Goal: Information Seeking & Learning: Understand process/instructions

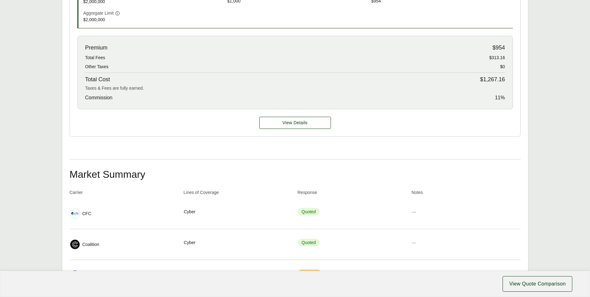
scroll to position [264, 0]
click at [271, 120] on button "View Details" at bounding box center [295, 123] width 72 height 12
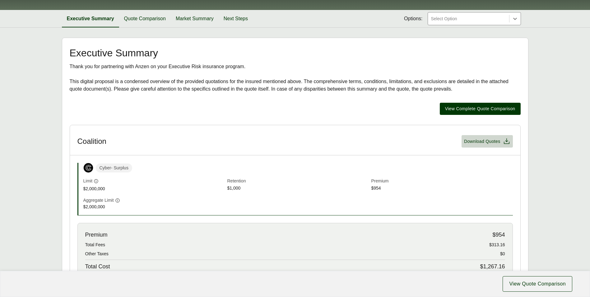
scroll to position [0, 0]
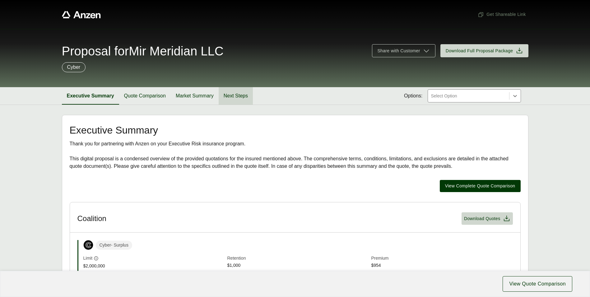
click at [243, 95] on button "Next Steps" at bounding box center [236, 95] width 34 height 17
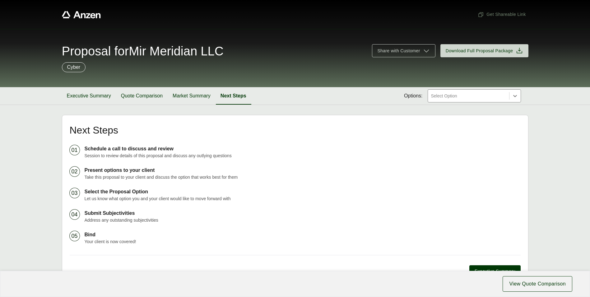
click at [465, 99] on div at bounding box center [468, 95] width 76 height 7
click at [464, 100] on div at bounding box center [468, 95] width 76 height 7
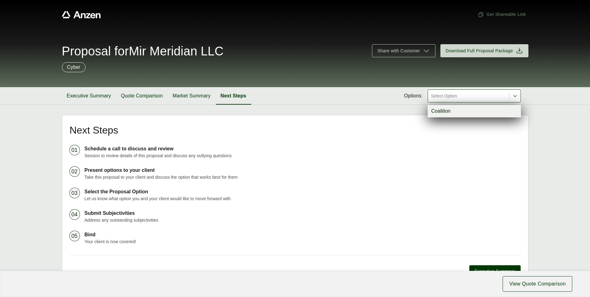
click at [457, 113] on div "Coalition" at bounding box center [474, 111] width 93 height 12
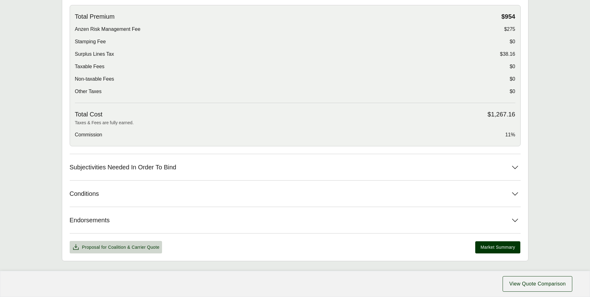
scroll to position [236, 0]
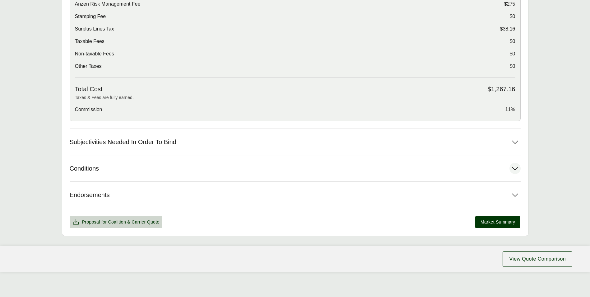
click at [90, 171] on span "Conditions" at bounding box center [85, 169] width 30 height 8
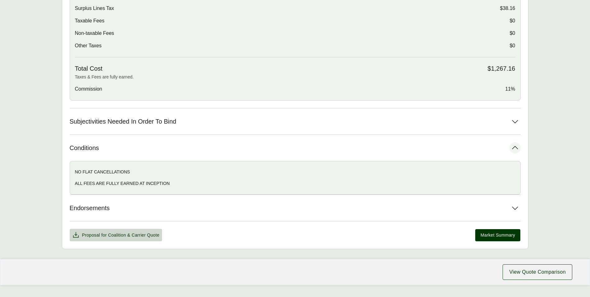
scroll to position [267, 0]
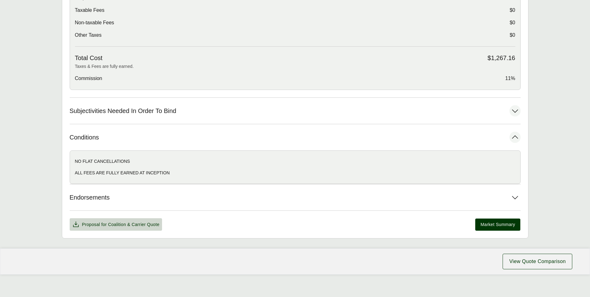
click at [176, 114] on button "Subjectivities Needed In Order To Bind" at bounding box center [295, 111] width 451 height 26
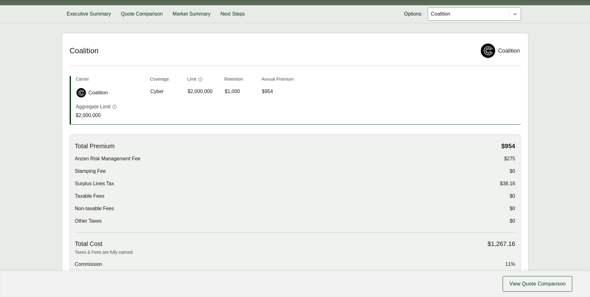
scroll to position [81, 0]
